Goal: Task Accomplishment & Management: Use online tool/utility

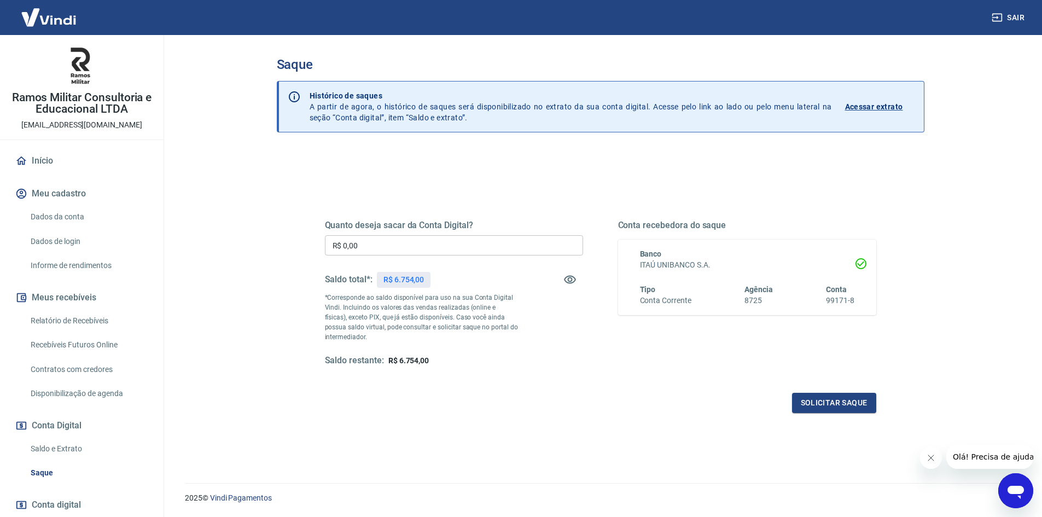
click at [415, 246] on input "R$ 0,00" at bounding box center [454, 245] width 258 height 20
type input "R$ 6.754,00"
click at [818, 401] on button "Solicitar saque" at bounding box center [834, 403] width 84 height 20
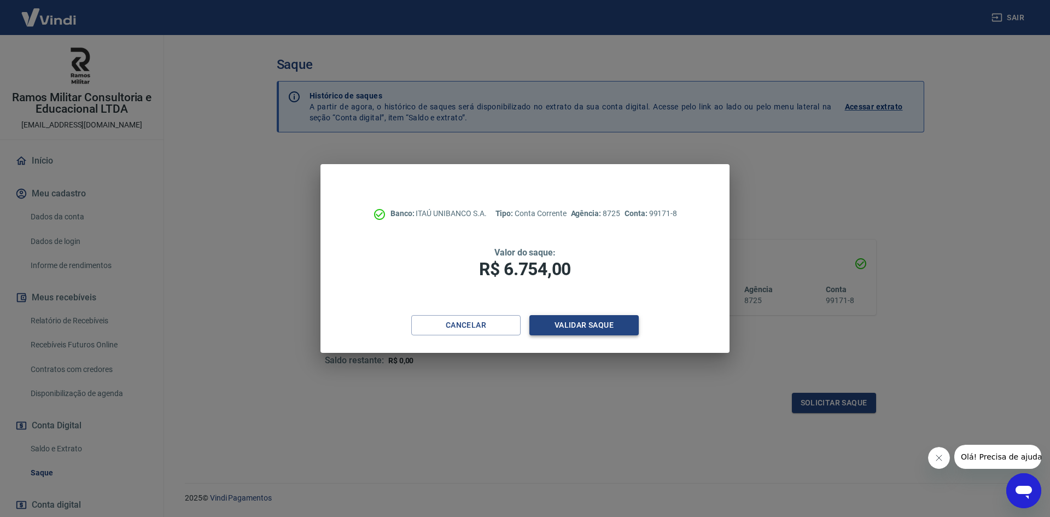
click at [566, 331] on button "Validar saque" at bounding box center [583, 325] width 109 height 20
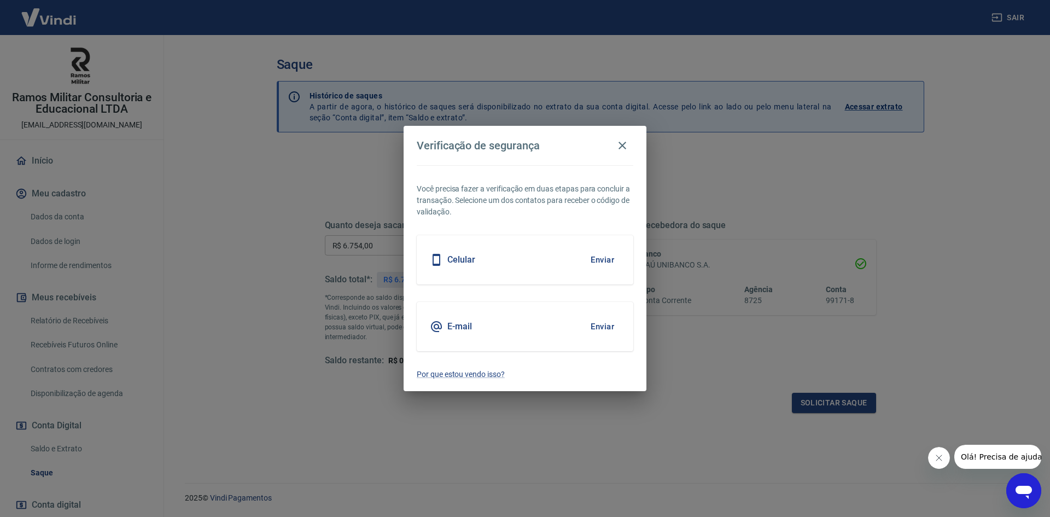
click at [603, 324] on button "Enviar" at bounding box center [603, 326] width 36 height 23
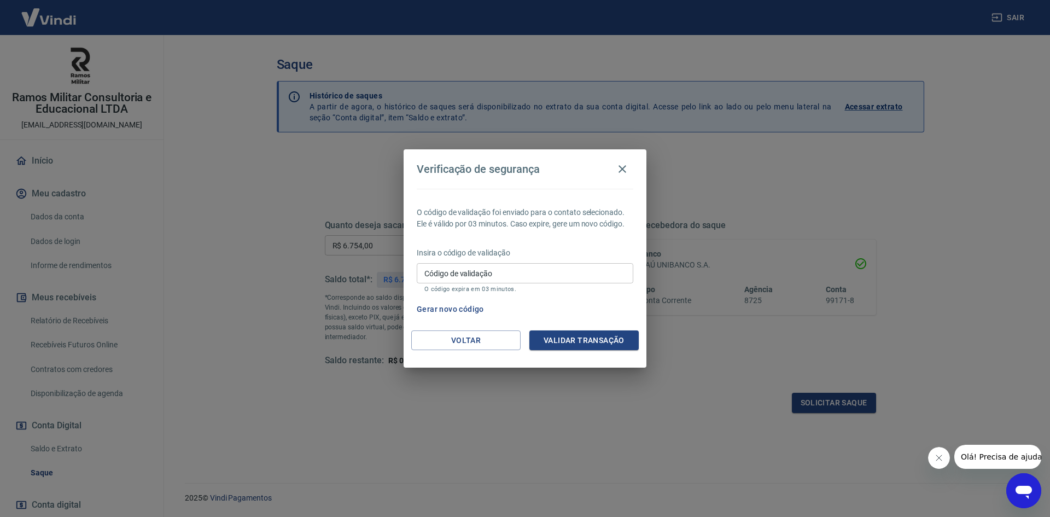
click at [562, 278] on input "Código de validação" at bounding box center [525, 273] width 217 height 20
type input "854446"
click at [546, 331] on button "Validar transação" at bounding box center [583, 340] width 109 height 20
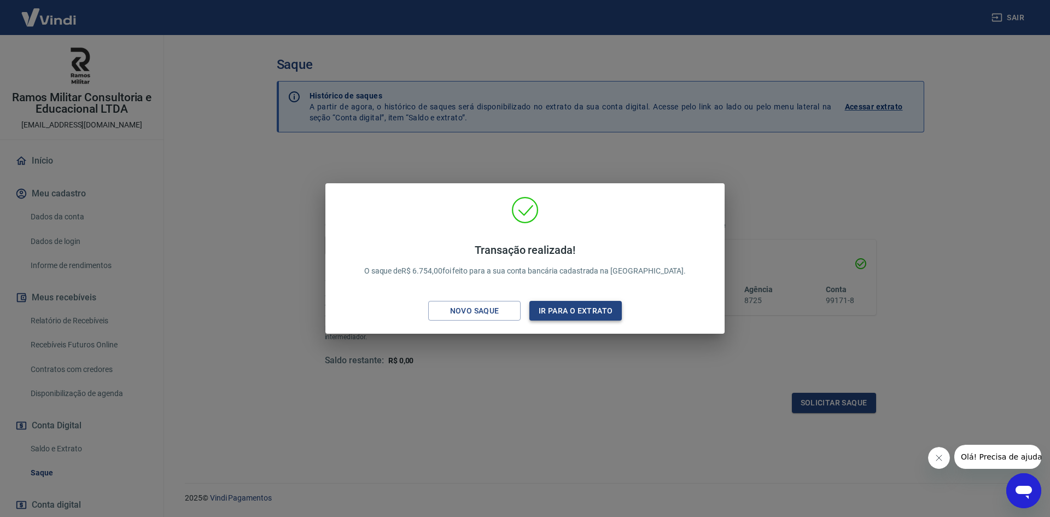
click at [551, 314] on button "Ir para o extrato" at bounding box center [575, 311] width 92 height 20
